Goal: Transaction & Acquisition: Purchase product/service

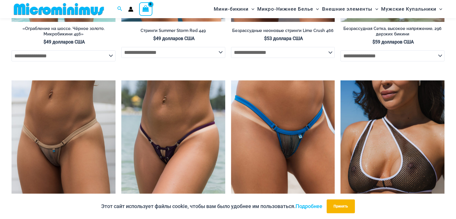
scroll to position [1813, 0]
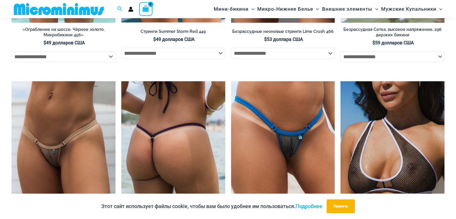
click at [169, 152] on img at bounding box center [173, 159] width 104 height 156
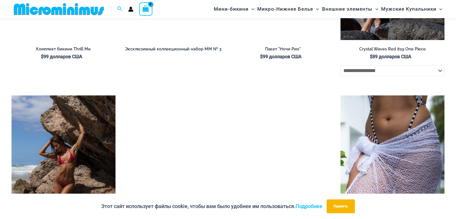
scroll to position [1781, 0]
